Goal: Obtain resource: Download file/media

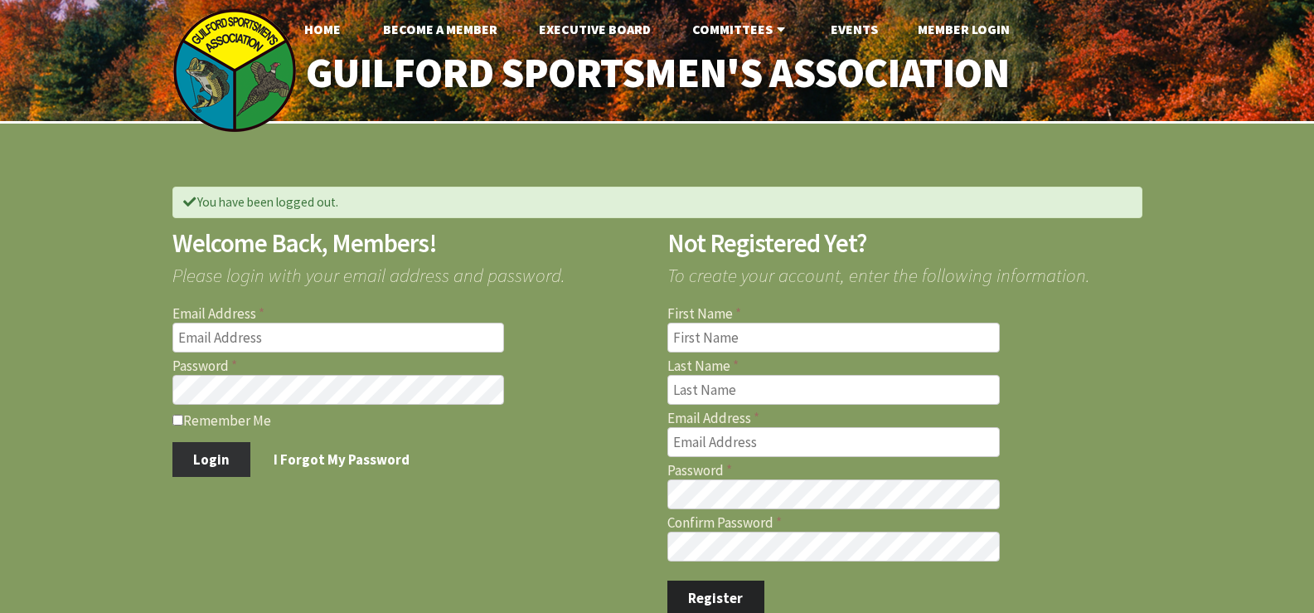
type input "[EMAIL_ADDRESS][DOMAIN_NAME]"
click at [218, 459] on button "Login" at bounding box center [211, 459] width 79 height 35
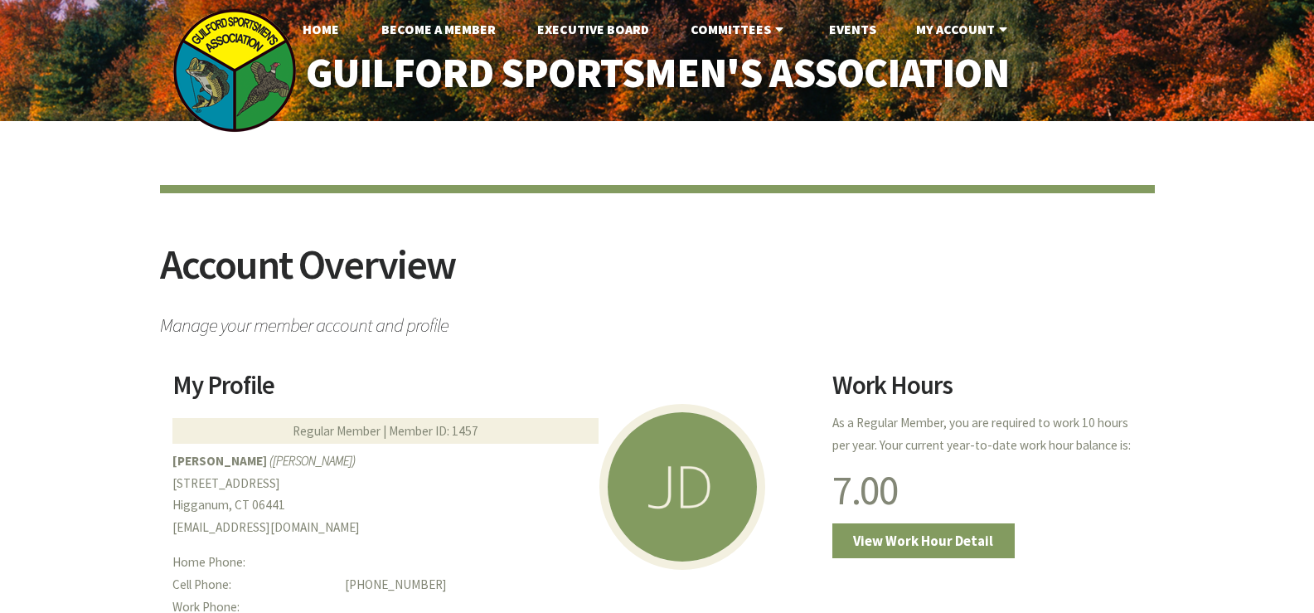
scroll to position [249, 0]
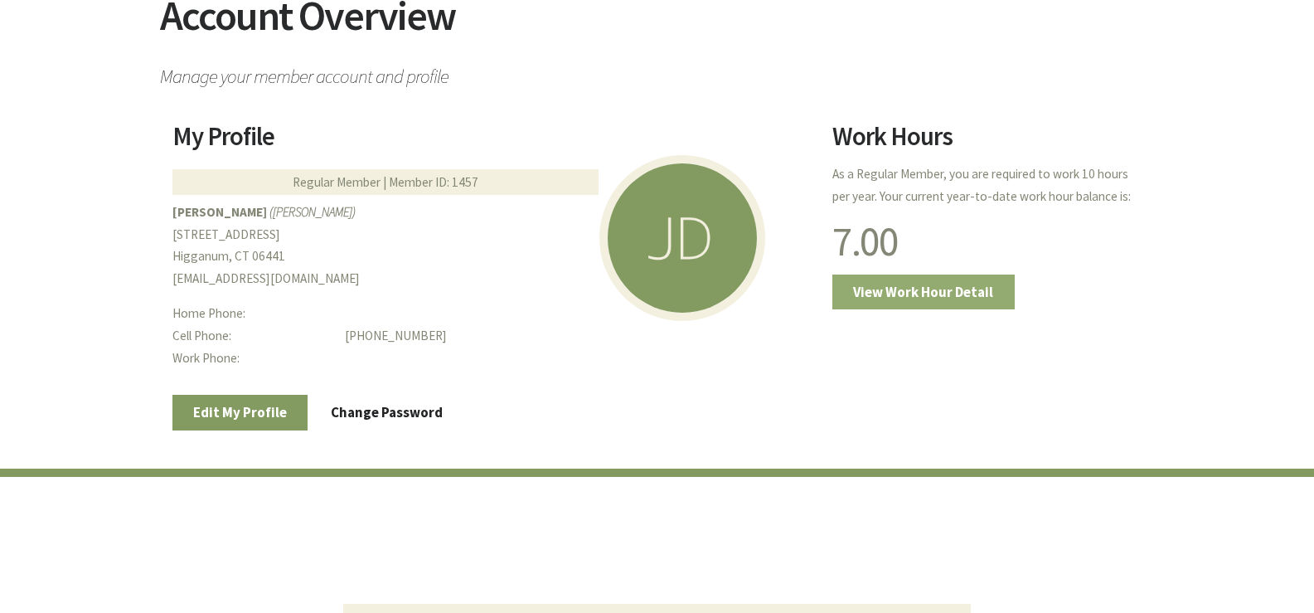
click at [894, 284] on link "View Work Hour Detail" at bounding box center [923, 291] width 182 height 35
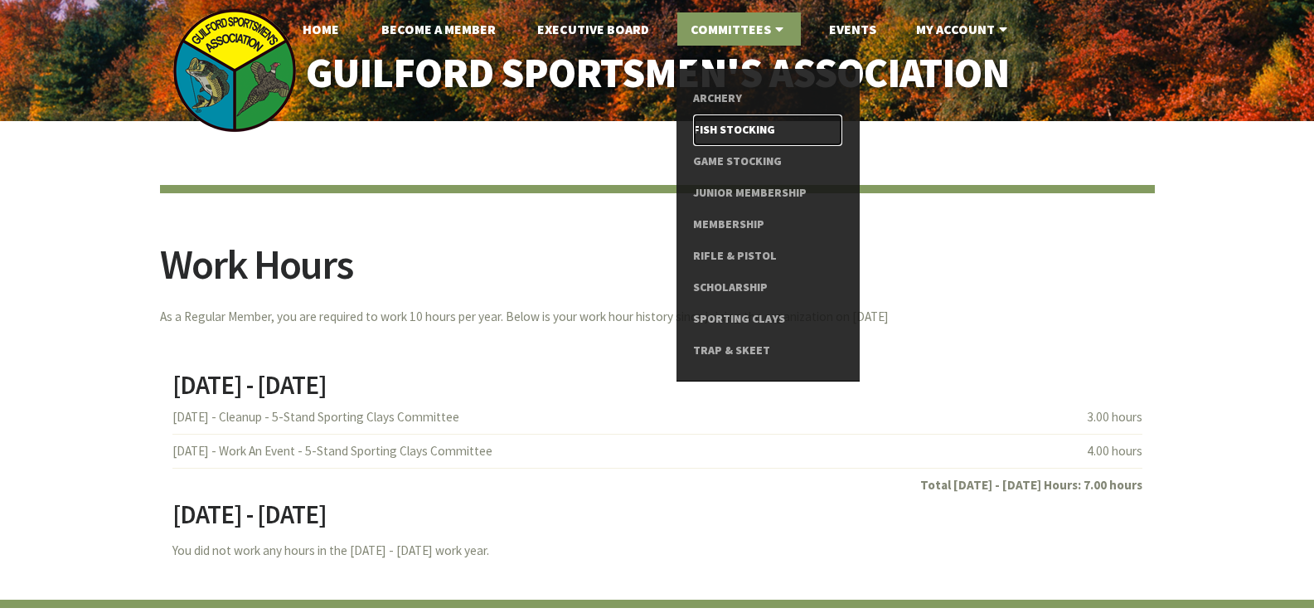
click at [764, 126] on link "Fish Stocking" at bounding box center [767, 130] width 148 height 32
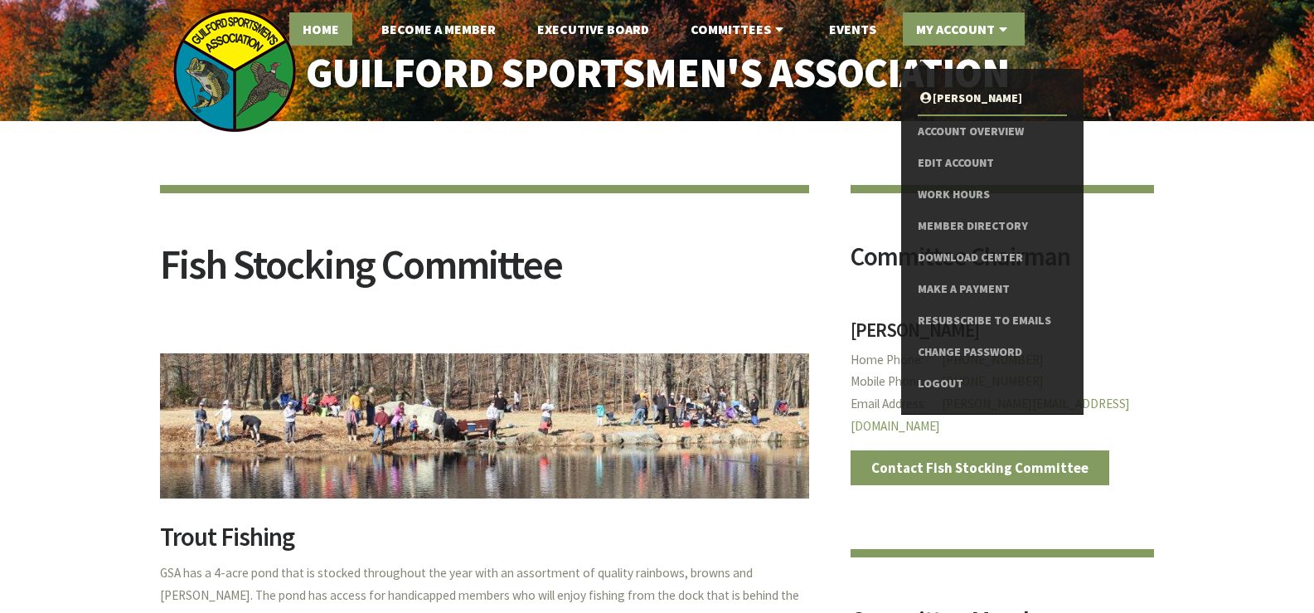
click at [335, 38] on link "Home" at bounding box center [320, 28] width 63 height 33
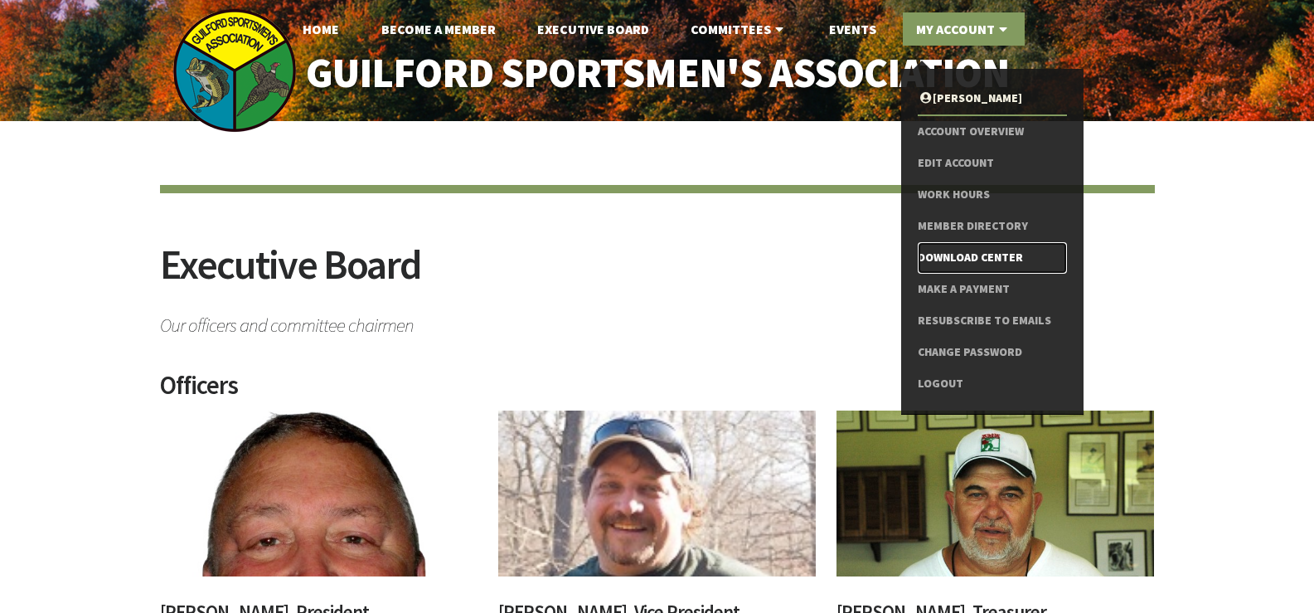
click at [959, 255] on link "Download Center" at bounding box center [992, 258] width 148 height 32
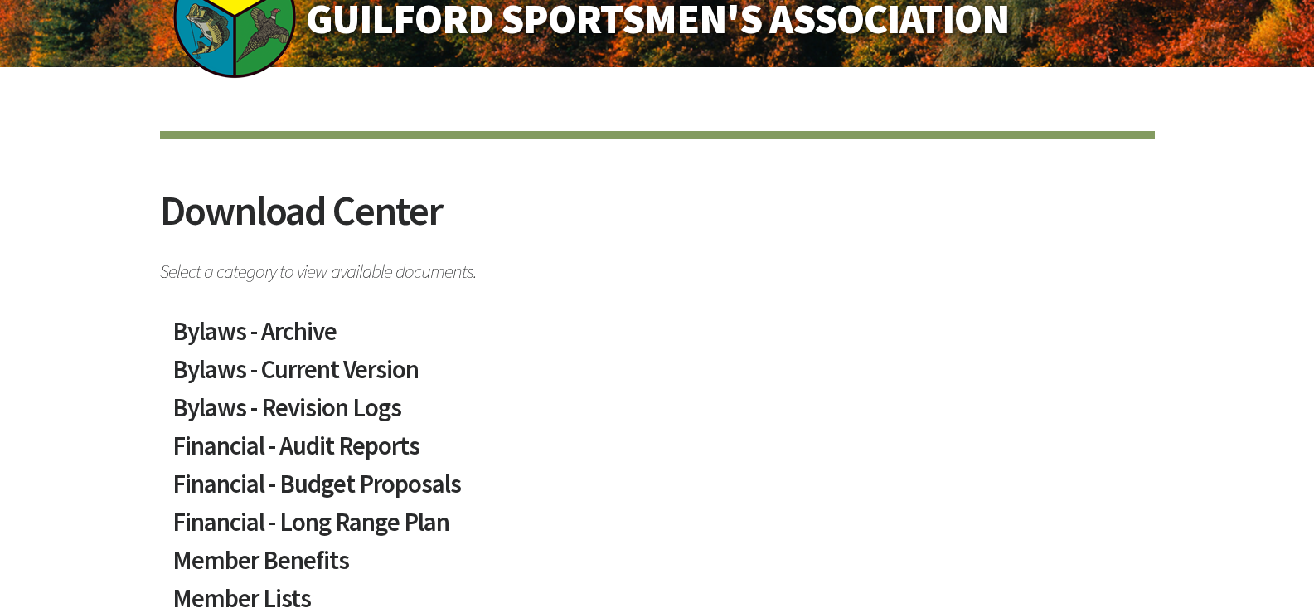
scroll to position [83, 0]
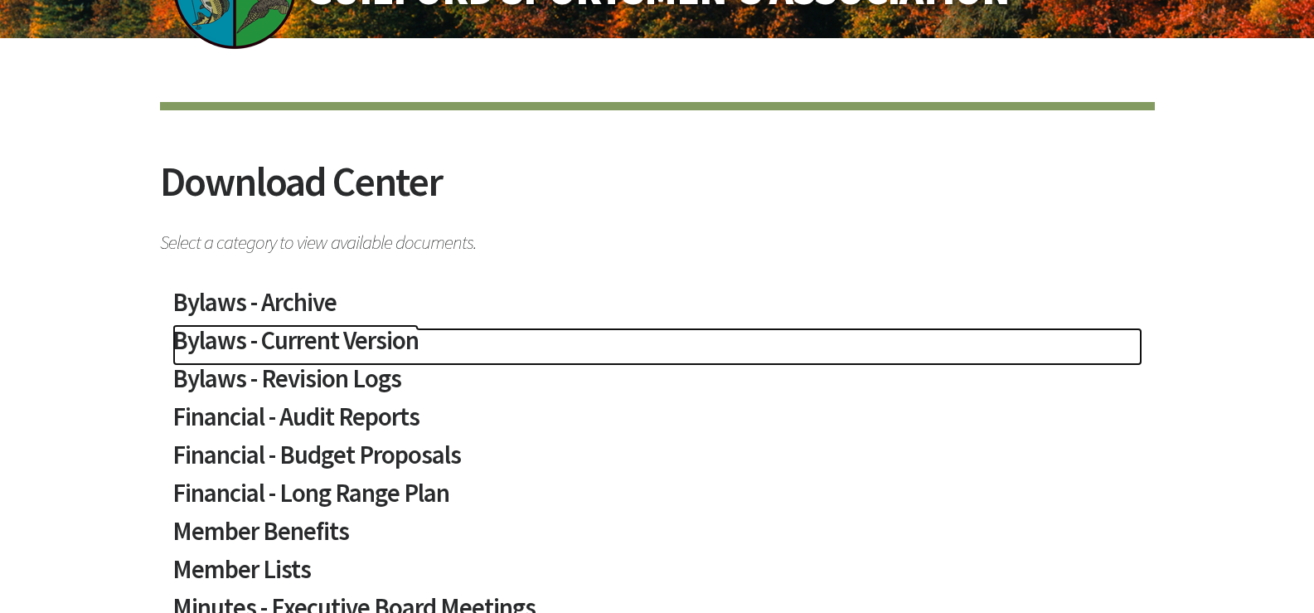
click at [203, 342] on h2 "Bylaws - Current Version" at bounding box center [657, 346] width 970 height 38
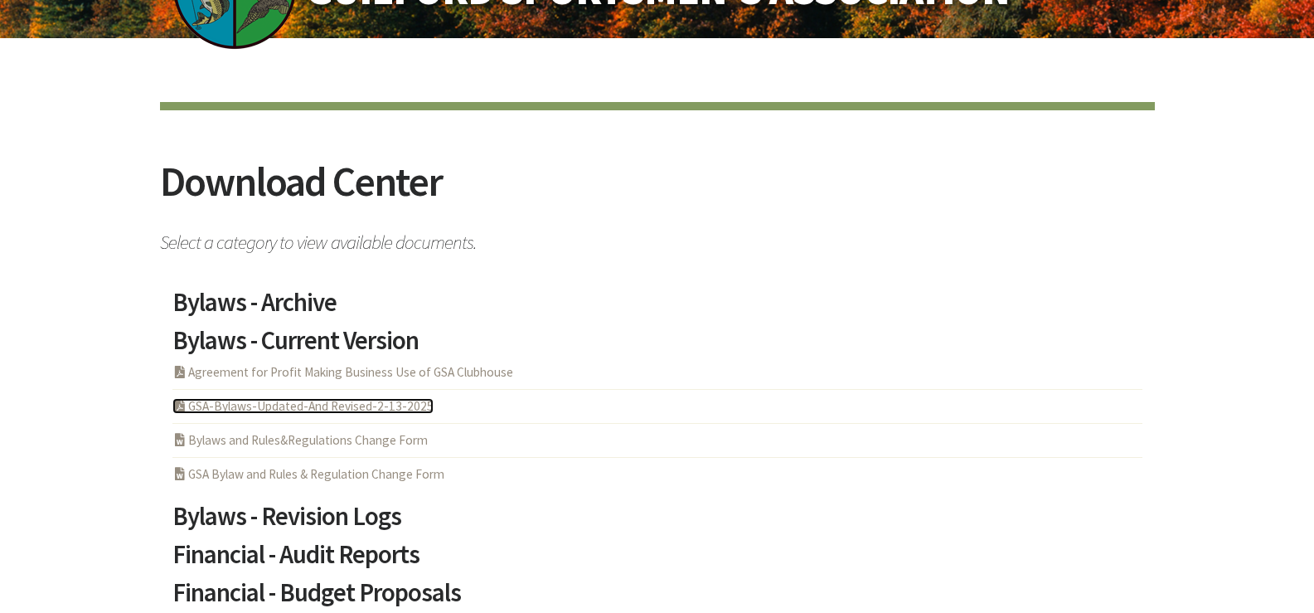
click at [218, 411] on link "PDF Acrobat Document GSA-Bylaws-Updated-And Revised-2-13-2025" at bounding box center [302, 406] width 261 height 16
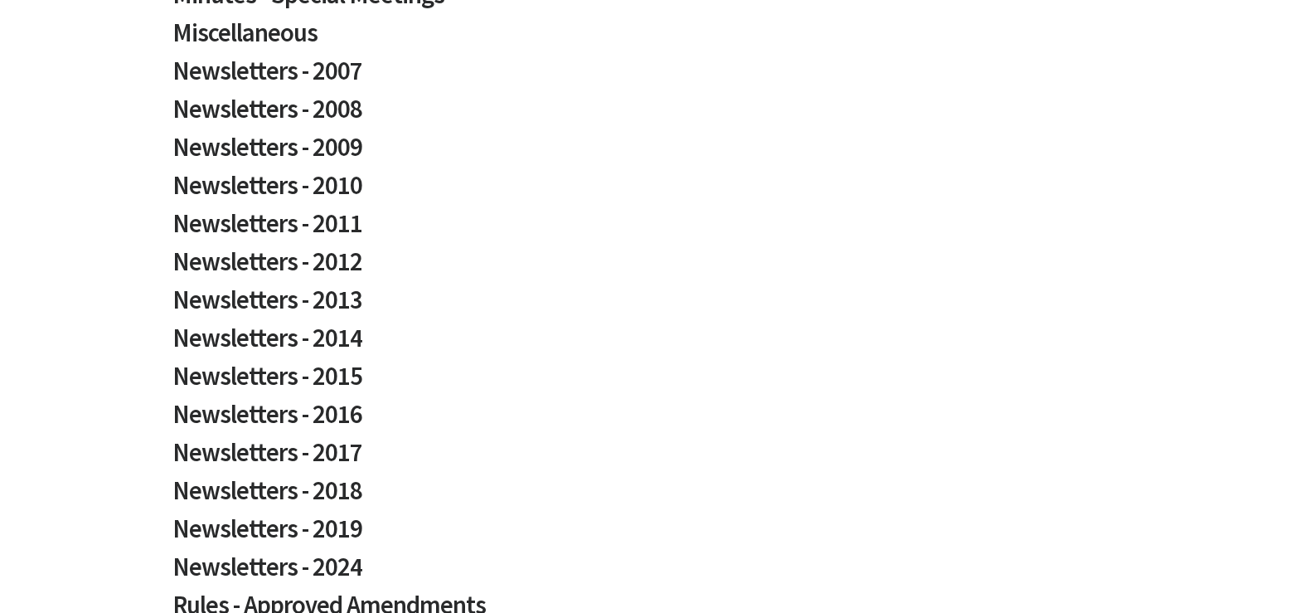
scroll to position [1161, 0]
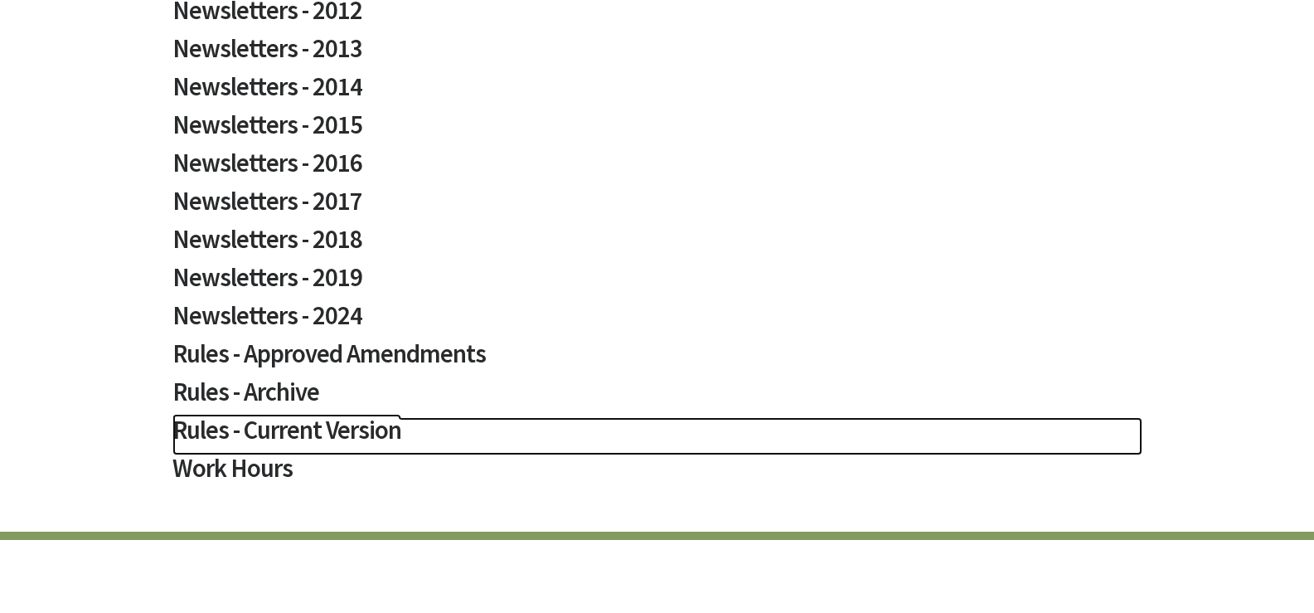
click at [271, 433] on h2 "Rules - Current Version" at bounding box center [657, 436] width 970 height 38
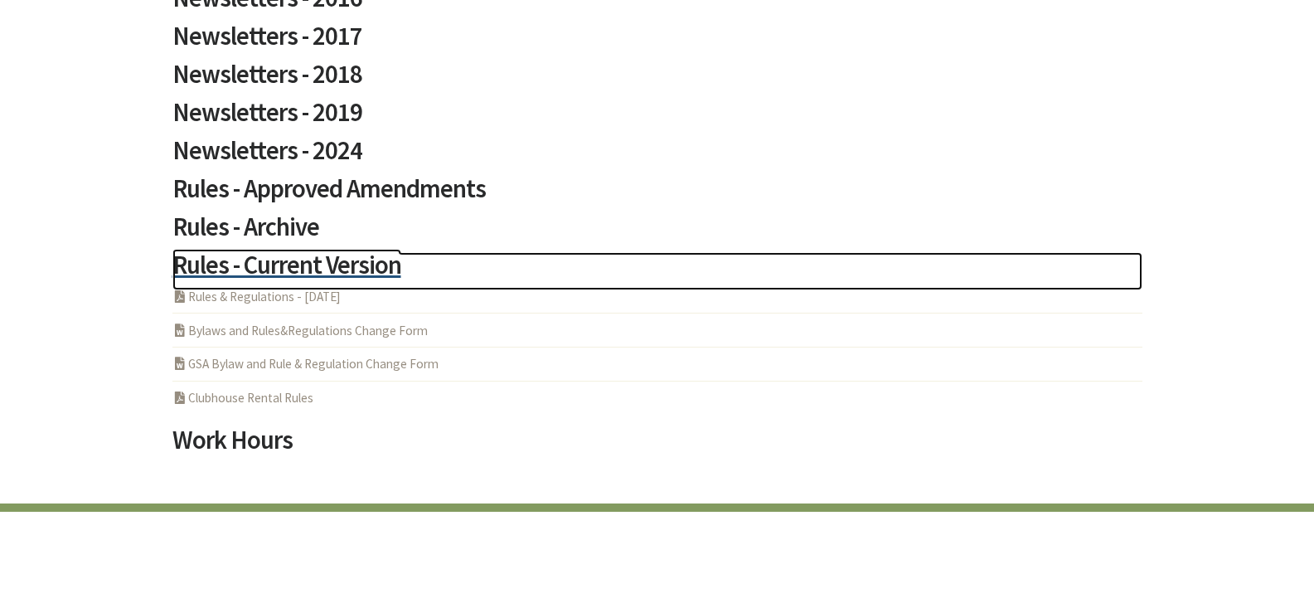
scroll to position [1327, 0]
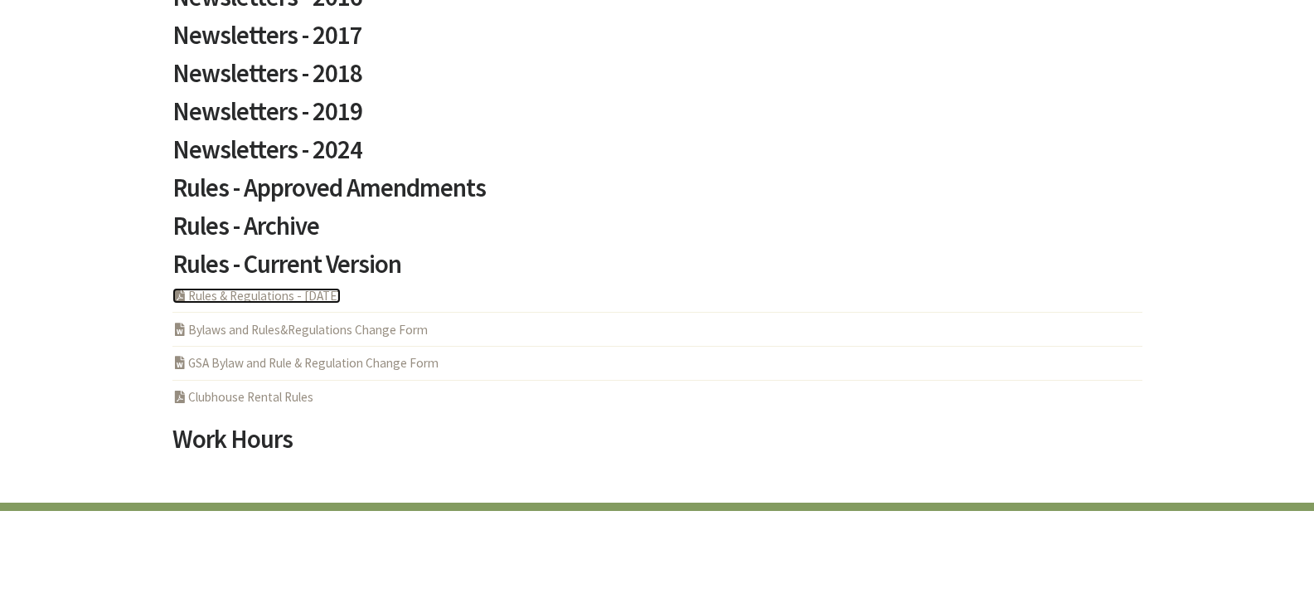
click at [228, 297] on link "PDF Acrobat Document Rules & Regulations - 5-6-2025" at bounding box center [256, 296] width 168 height 16
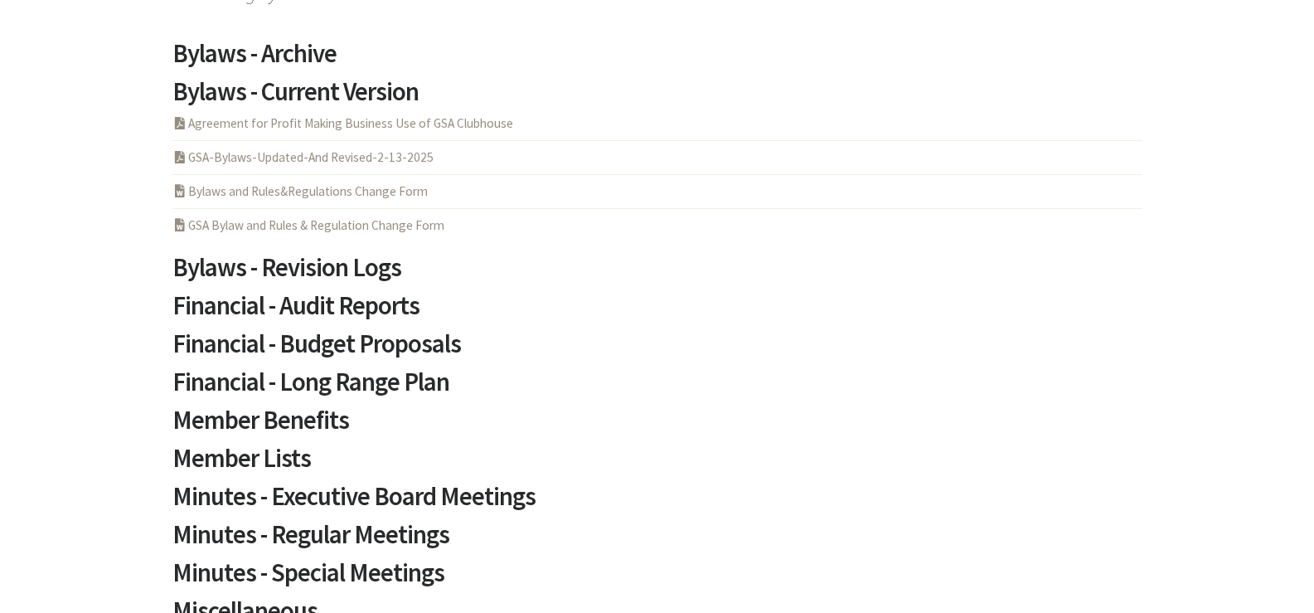
scroll to position [0, 0]
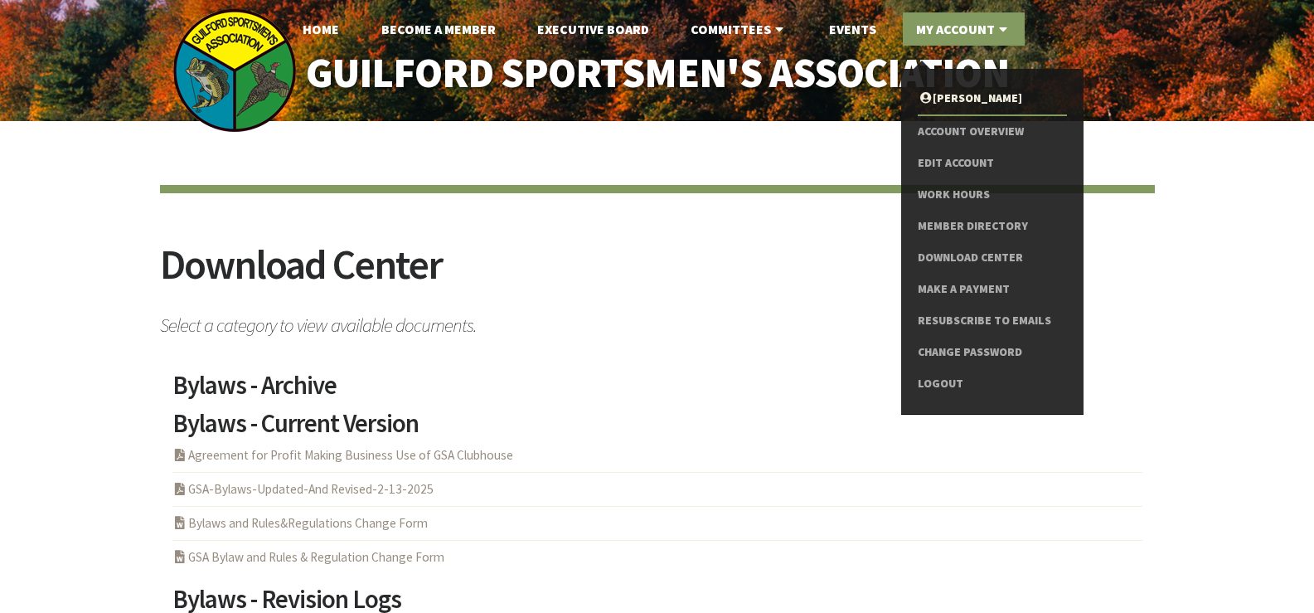
click at [996, 24] on icon at bounding box center [1003, 28] width 17 height 13
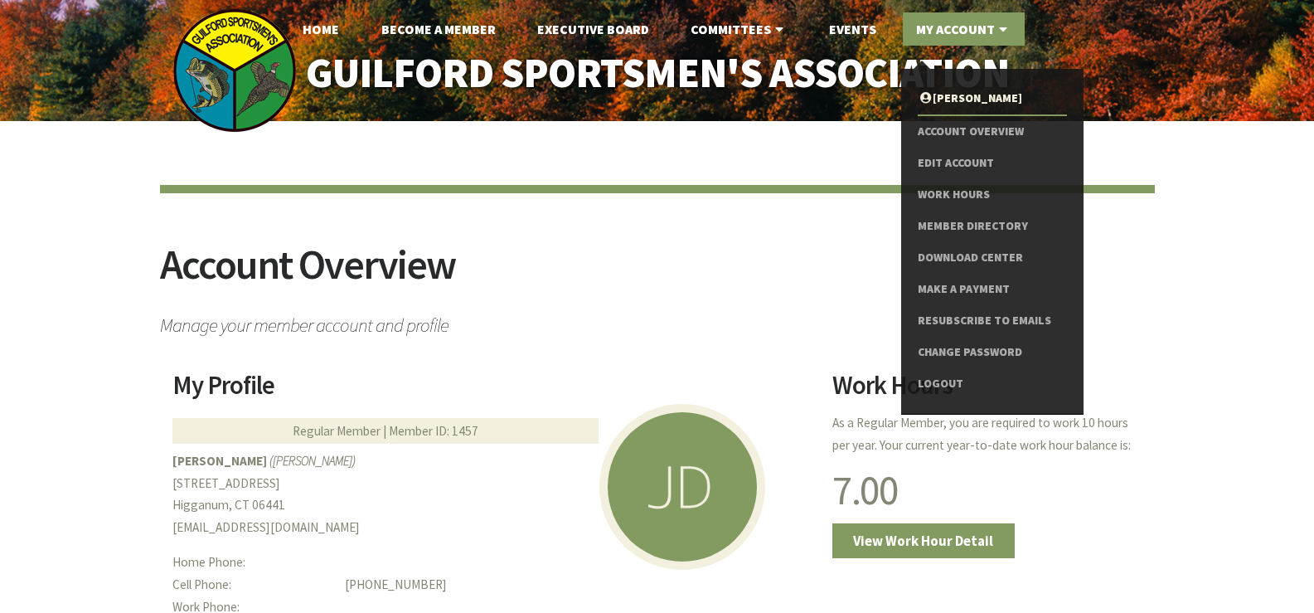
click at [1000, 29] on icon at bounding box center [1003, 28] width 17 height 13
click at [930, 386] on link "Logout" at bounding box center [992, 384] width 148 height 32
